Goal: Transaction & Acquisition: Purchase product/service

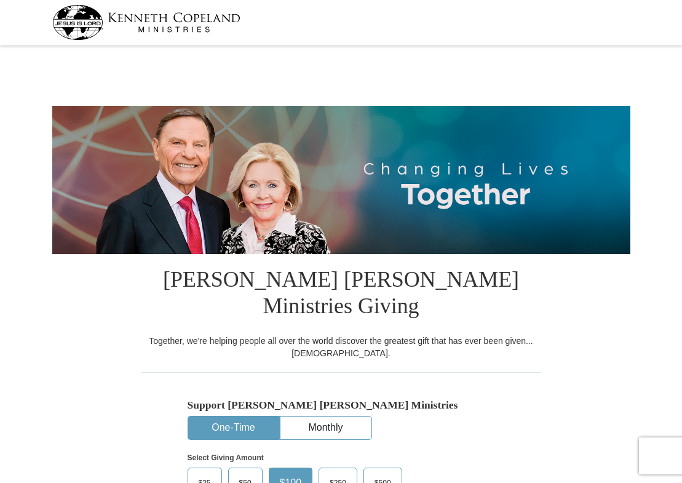
select select "PA"
click at [0, 0] on input "Other" at bounding box center [0, 0] width 0 height 0
type input "5"
type input "60.00"
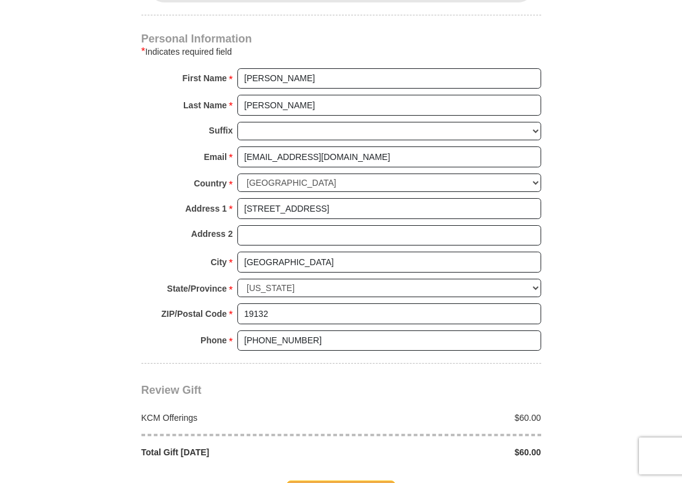
scroll to position [800, 0]
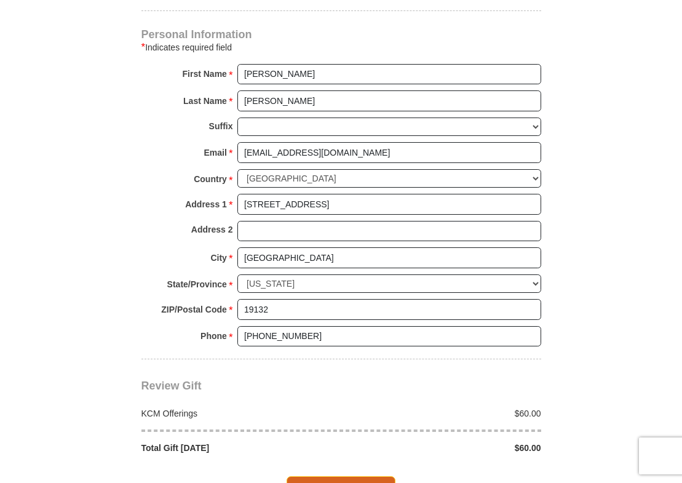
click at [353, 476] on span "Complete Your Gift" at bounding box center [341, 489] width 109 height 26
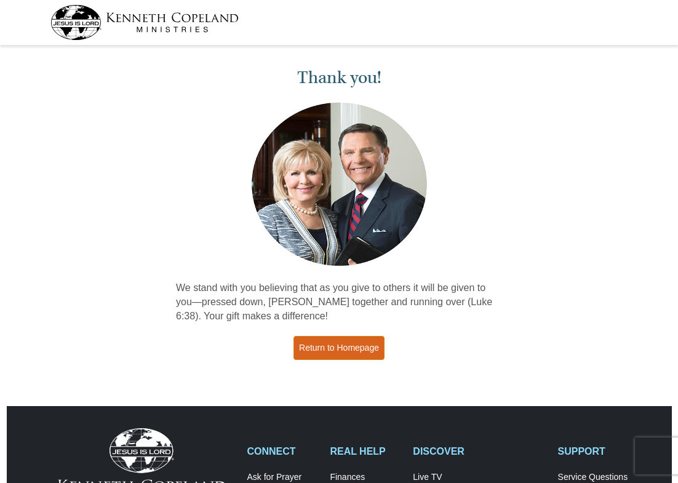
click at [330, 354] on link "Return to Homepage" at bounding box center [338, 348] width 91 height 24
